Goal: Information Seeking & Learning: Learn about a topic

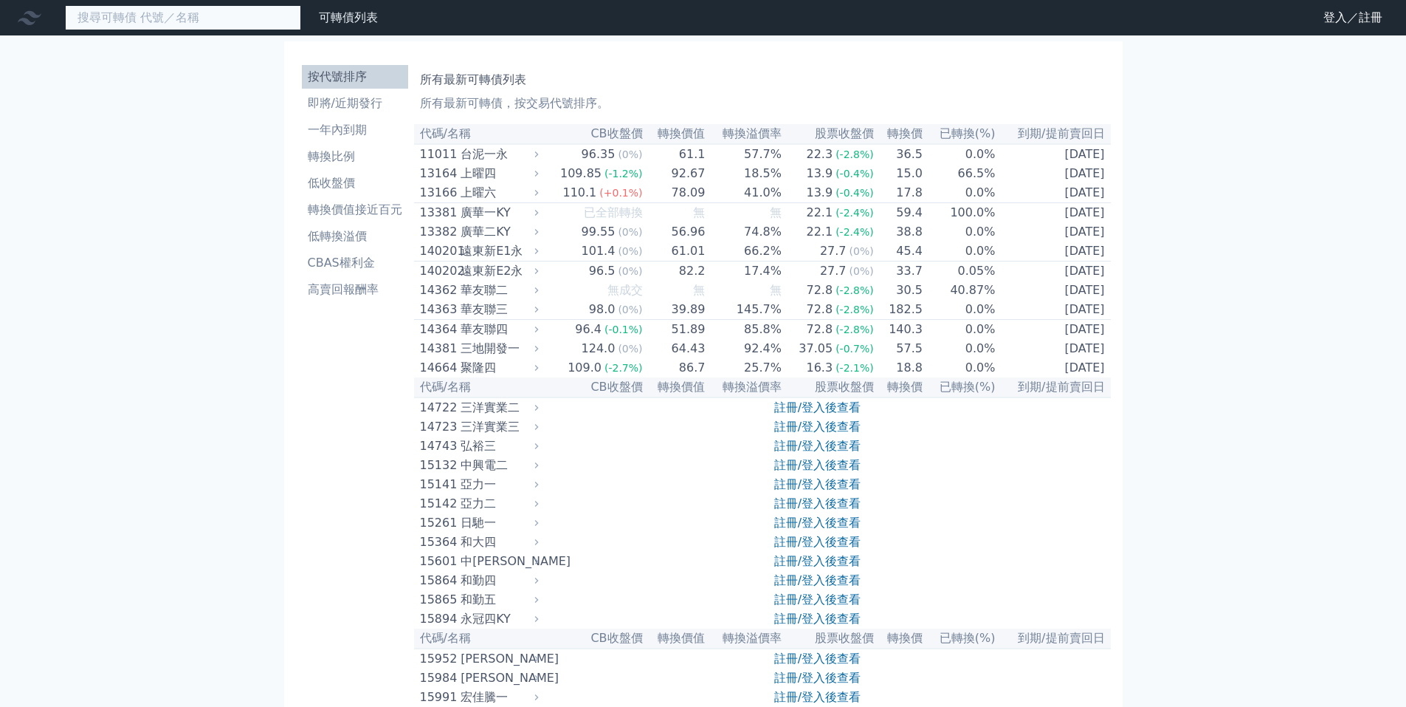
click at [129, 13] on input at bounding box center [183, 17] width 236 height 25
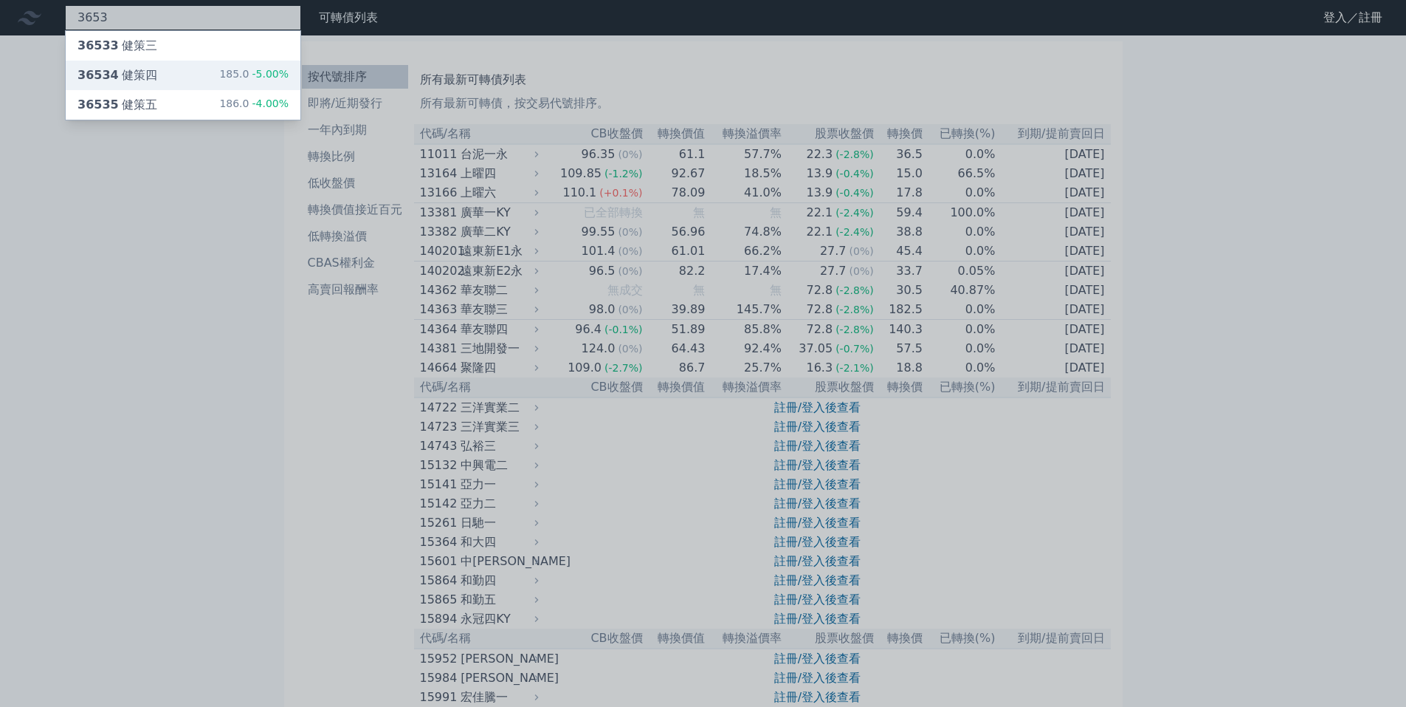
type input "3653"
click at [182, 73] on div "36534 健策四 185.0 -5.00%" at bounding box center [183, 76] width 235 height 30
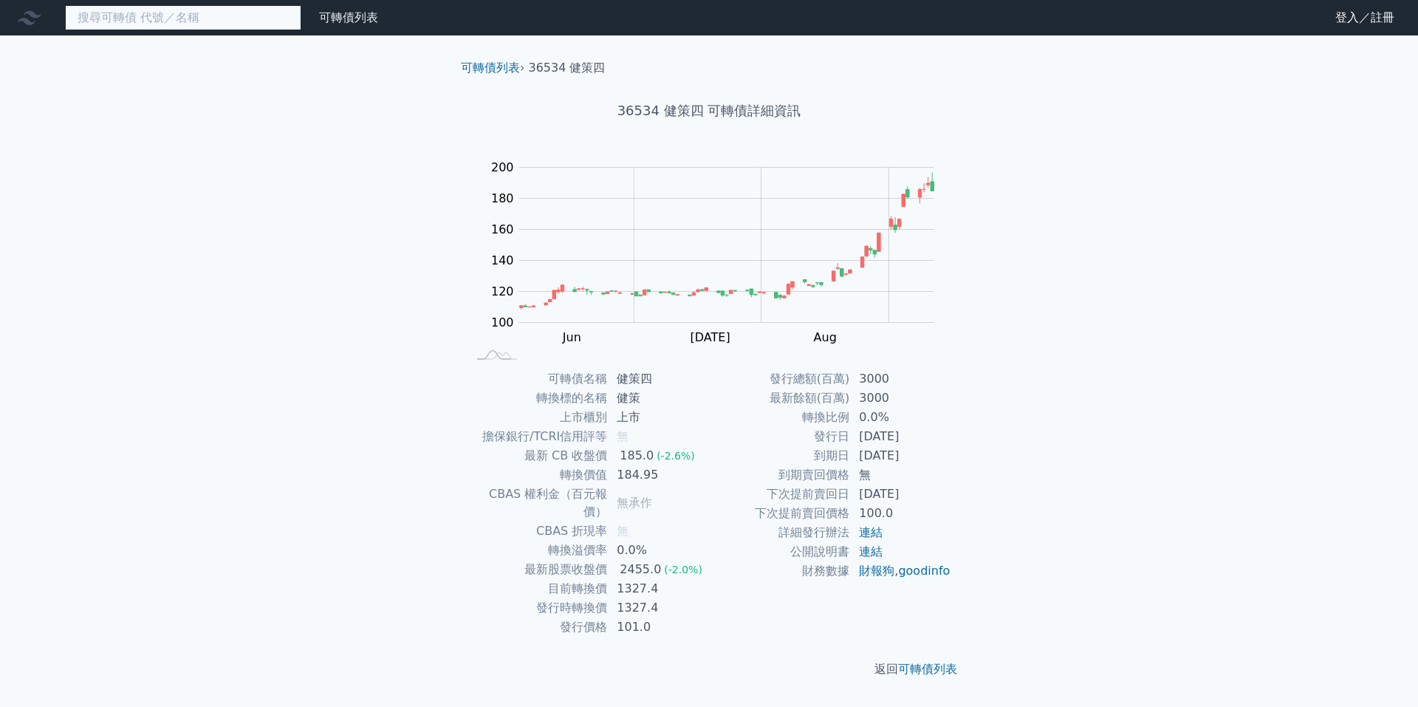
click at [183, 13] on input at bounding box center [183, 17] width 236 height 25
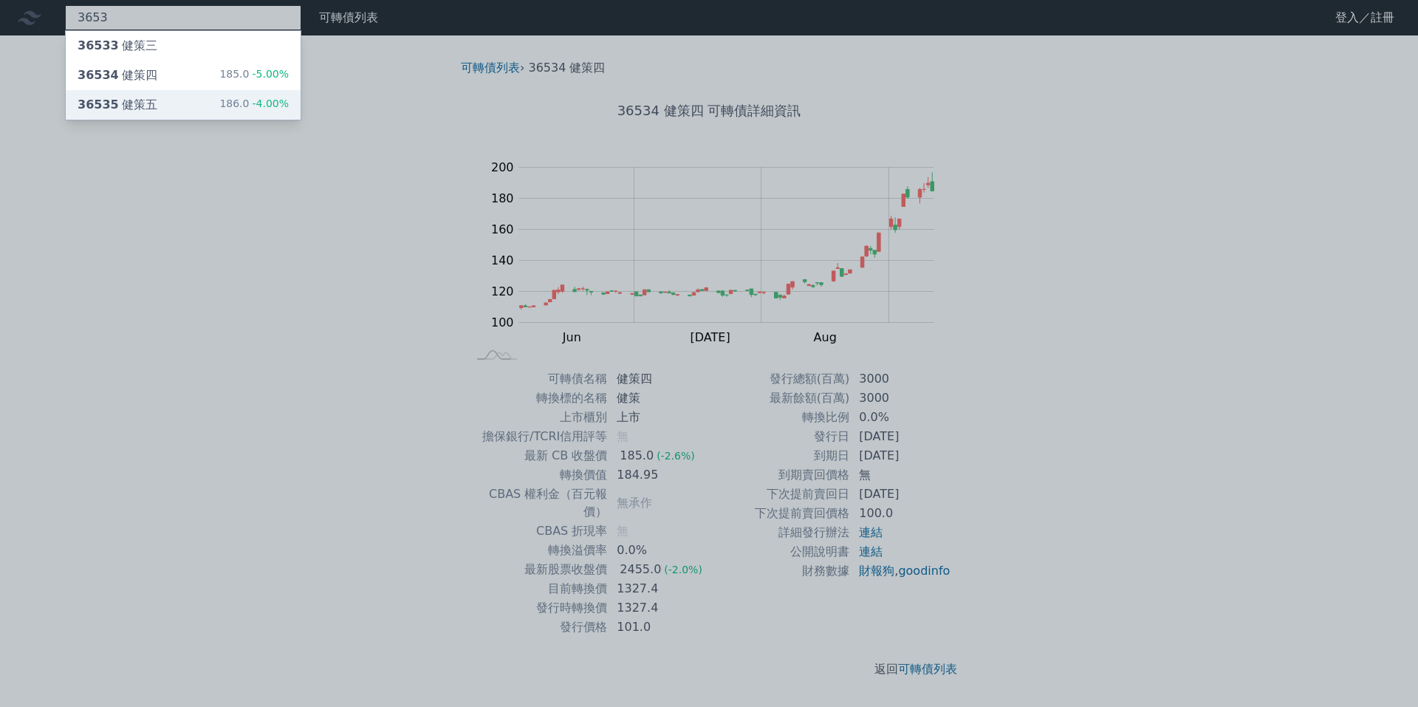
type input "3653"
click at [206, 109] on div "36535 健策五 186.0 -4.00%" at bounding box center [183, 105] width 235 height 30
